Goal: Task Accomplishment & Management: Manage account settings

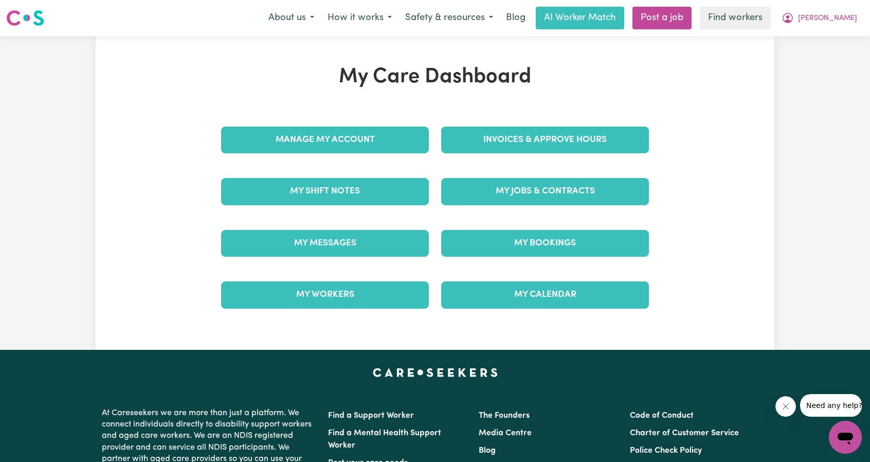
click at [523, 205] on div "My Jobs & Contracts" at bounding box center [545, 191] width 220 height 51
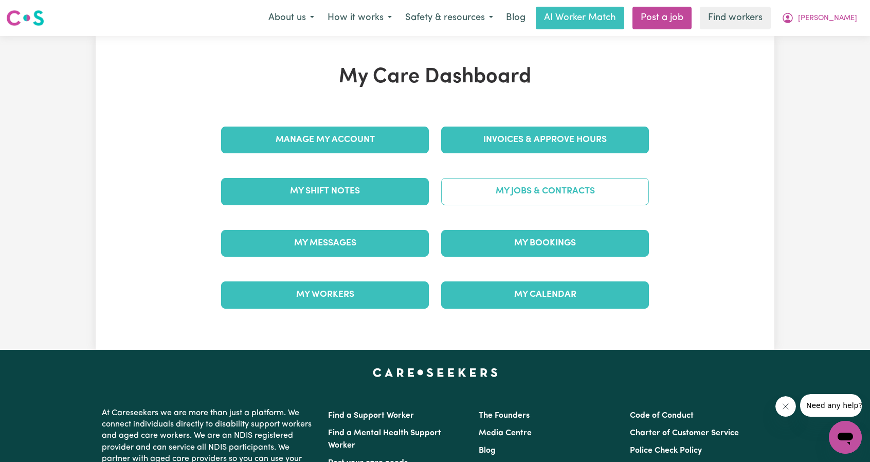
click at [524, 196] on link "My Jobs & Contracts" at bounding box center [545, 191] width 208 height 27
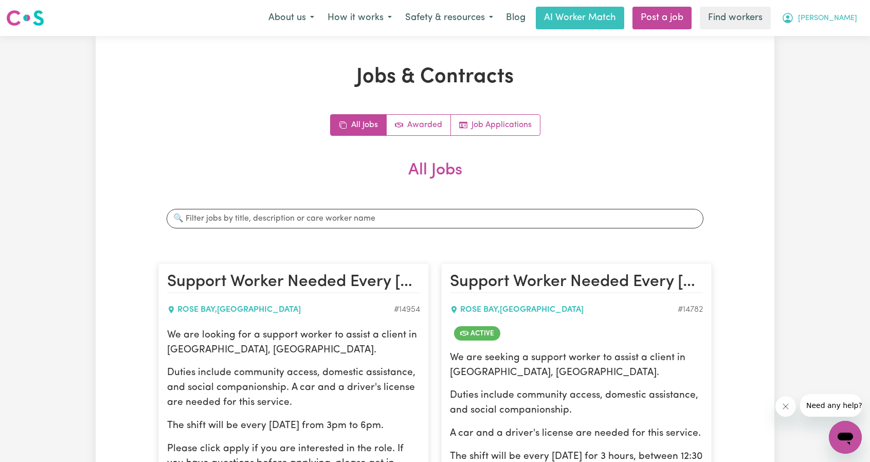
click at [837, 19] on span "[PERSON_NAME]" at bounding box center [827, 18] width 59 height 11
click at [836, 34] on link "My Dashboard" at bounding box center [822, 40] width 81 height 20
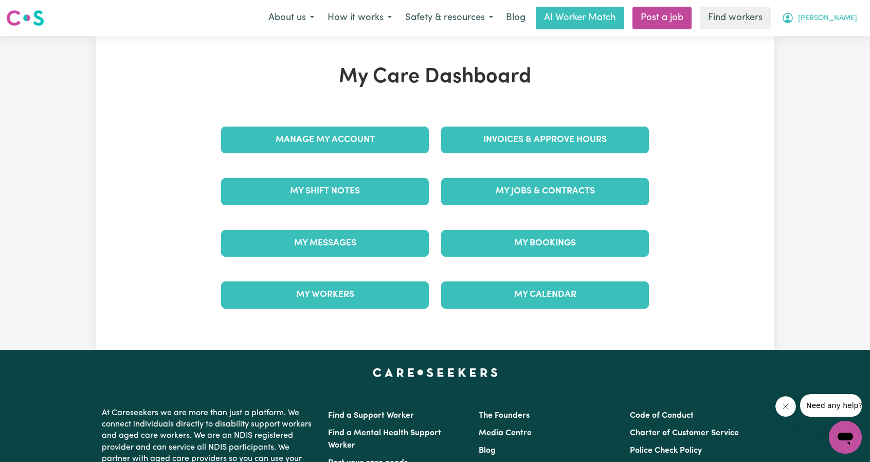
click at [854, 21] on button "[PERSON_NAME]" at bounding box center [819, 18] width 89 height 22
click at [824, 59] on link "Logout" at bounding box center [822, 59] width 81 height 20
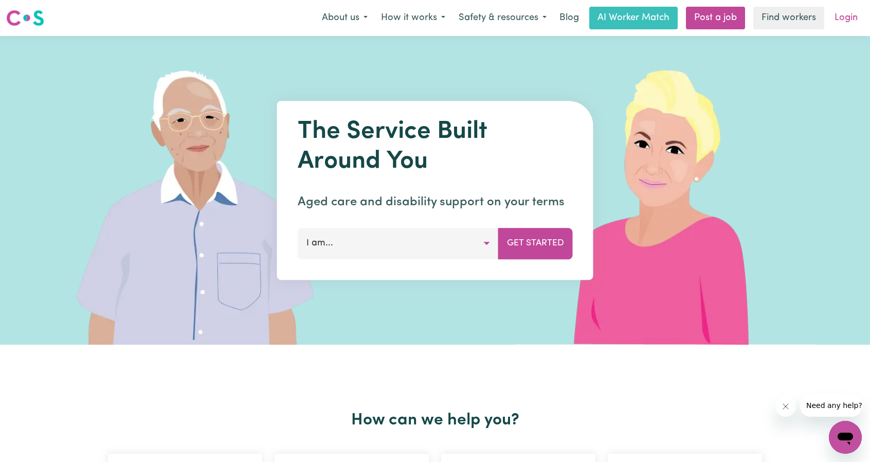
click at [855, 28] on link "Login" at bounding box center [845, 18] width 35 height 23
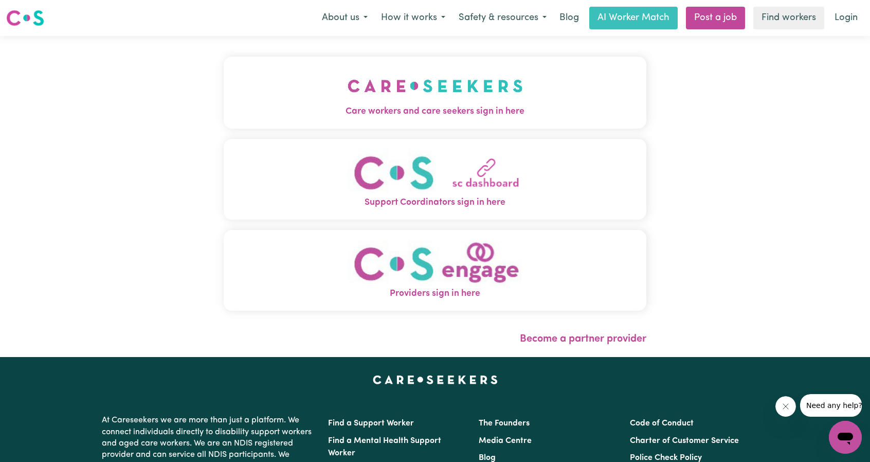
click at [488, 132] on div "Care workers and care seekers sign in here Support Coordinators sign in here Pr…" at bounding box center [435, 189] width 423 height 264
click at [480, 115] on span "Care workers and care seekers sign in here" at bounding box center [435, 111] width 423 height 13
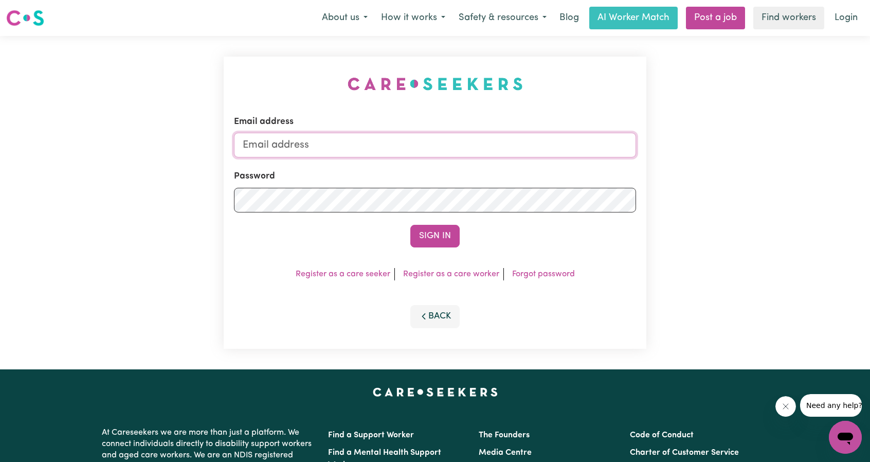
click at [486, 148] on input "Email address" at bounding box center [435, 145] width 402 height 25
drag, startPoint x: 299, startPoint y: 148, endPoint x: 547, endPoint y: 159, distance: 248.6
click at [547, 159] on form "Email address [EMAIL_ADDRESS][PERSON_NAME][DOMAIN_NAME] Password Sign In" at bounding box center [435, 181] width 402 height 132
drag, startPoint x: 295, startPoint y: 141, endPoint x: 582, endPoint y: 154, distance: 287.2
click at [582, 154] on input "[EMAIL_ADDRESS][PERSON_NAME][DOMAIN_NAME]" at bounding box center [435, 145] width 402 height 25
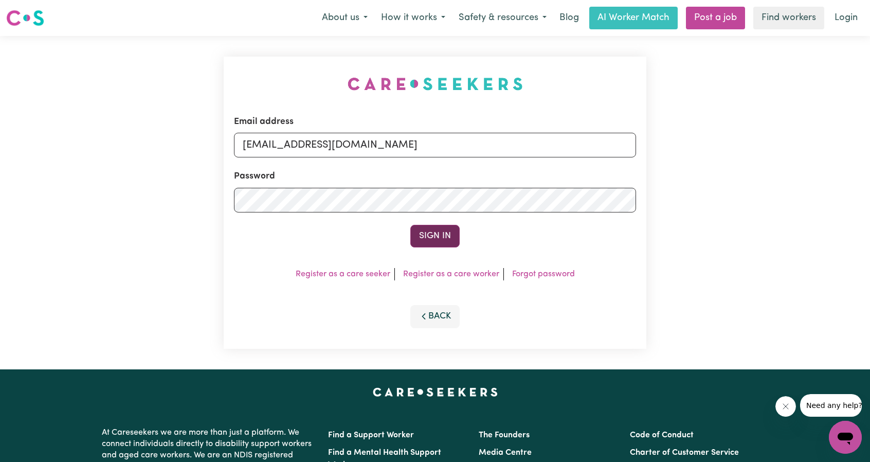
type input "[EMAIL_ADDRESS][DOMAIN_NAME]"
click at [433, 236] on button "Sign In" at bounding box center [434, 236] width 49 height 23
